Goal: Information Seeking & Learning: Learn about a topic

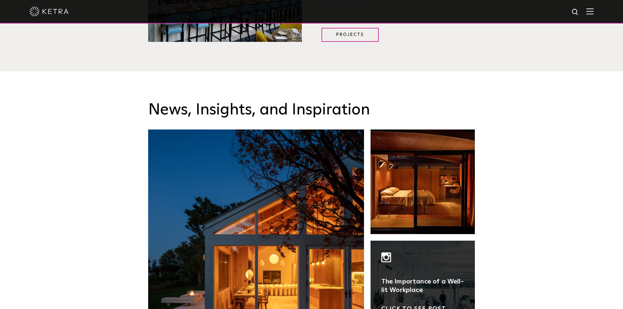
scroll to position [818, 0]
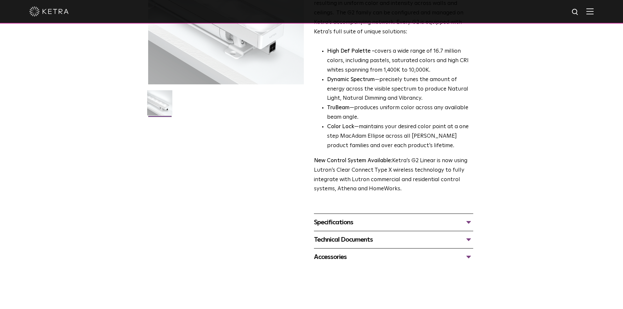
scroll to position [131, 0]
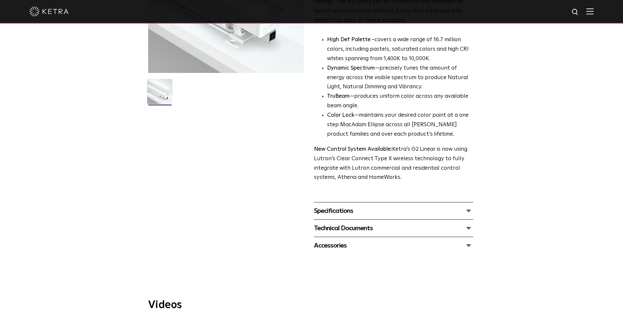
click at [467, 210] on div "Specifications" at bounding box center [393, 211] width 159 height 10
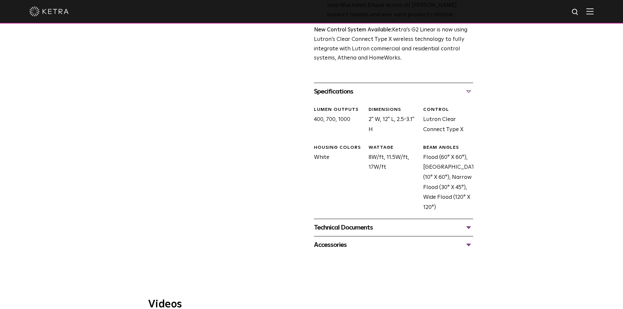
scroll to position [294, 0]
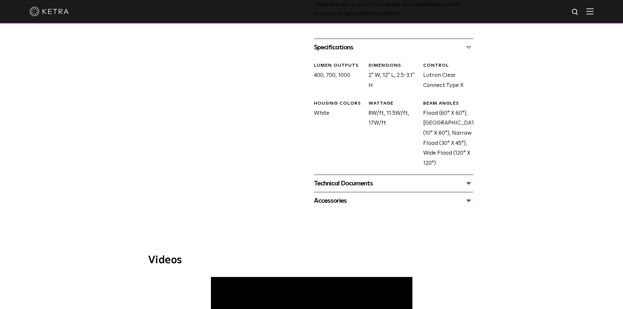
click at [471, 185] on div "Technical Documents" at bounding box center [393, 183] width 159 height 10
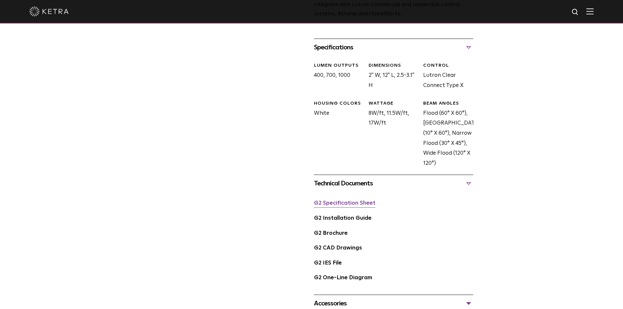
click at [369, 204] on link "G2 Specification Sheet" at bounding box center [344, 204] width 61 height 6
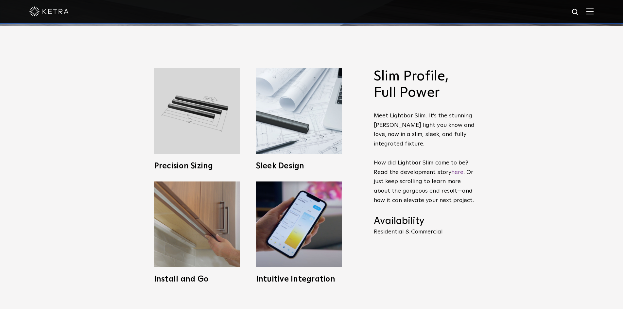
scroll to position [294, 0]
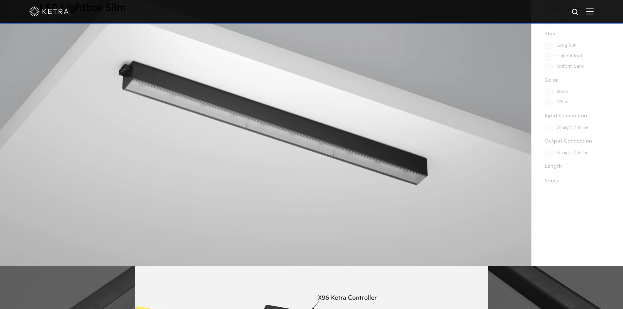
scroll to position [654, 0]
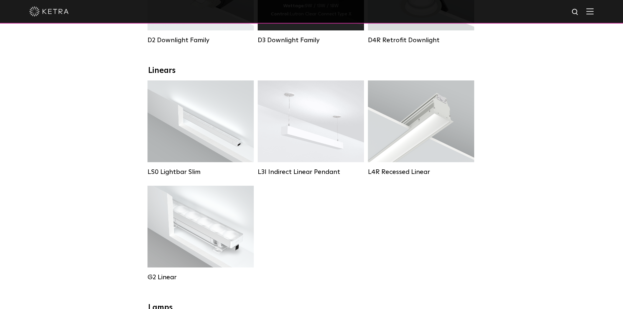
scroll to position [196, 0]
